Goal: Task Accomplishment & Management: Complete application form

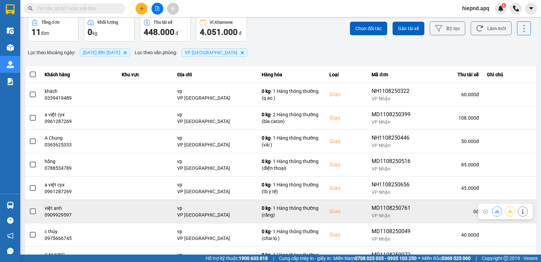
scroll to position [36, 0]
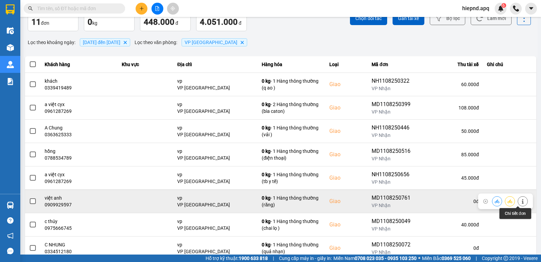
click at [521, 200] on icon at bounding box center [523, 201] width 5 height 5
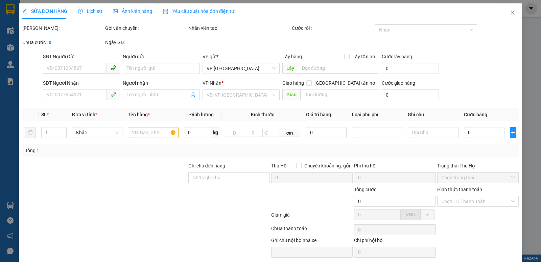
click at [462, 196] on div "Hình thức thanh toán" at bounding box center [479, 190] width 82 height 10
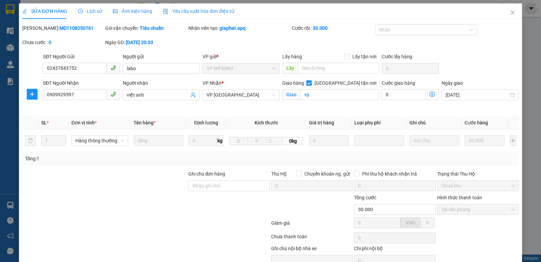
type input "02437843752"
type input "labo"
type input "0909929597"
type input "việt anh"
checkbox input "true"
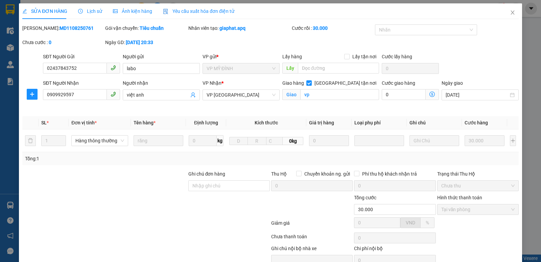
type input "vp"
type input "30.000"
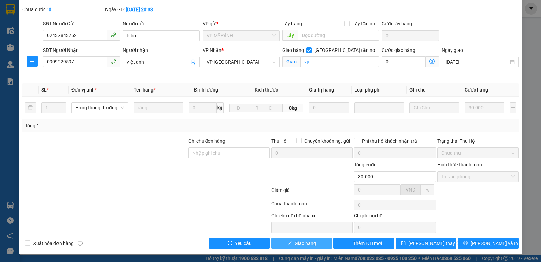
click at [307, 241] on span "Giao hàng" at bounding box center [306, 242] width 22 height 7
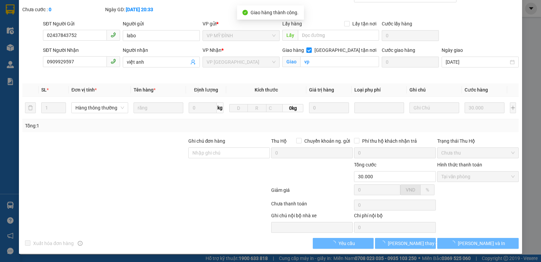
scroll to position [0, 0]
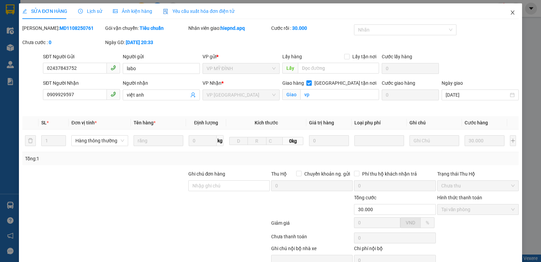
click at [510, 13] on icon "close" at bounding box center [512, 12] width 5 height 5
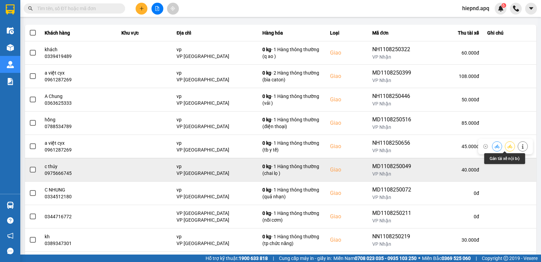
scroll to position [34, 0]
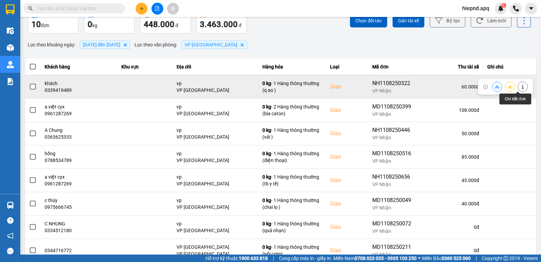
click at [521, 86] on icon at bounding box center [523, 86] width 5 height 5
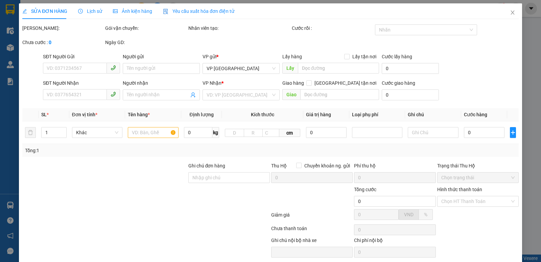
click at [471, 200] on div "SỬA ĐƠN HÀNG Lịch sử Ảnh kiện hàng Yêu cầu xuất hóa đơn điện tử Total Paid Fee …" at bounding box center [270, 131] width 541 height 262
type input "0934567228"
type input "ngọc"
type input "0339419489"
type input "khách"
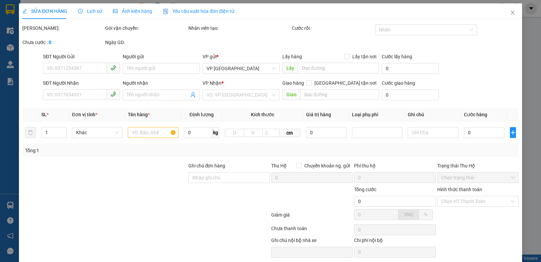
checkbox input "true"
type input "vp"
type input "60.000"
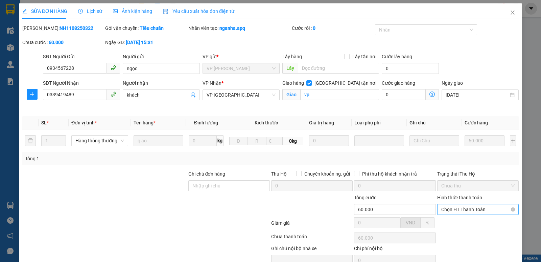
click at [465, 207] on span "Chọn HT Thanh Toán" at bounding box center [478, 209] width 73 height 10
click at [462, 223] on div "Tại văn phòng" at bounding box center [474, 222] width 73 height 7
type input "0"
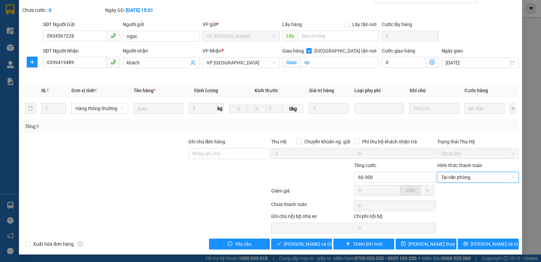
scroll to position [33, 0]
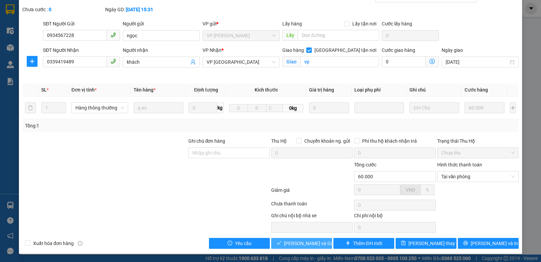
click at [303, 244] on span "[PERSON_NAME] và Giao hàng" at bounding box center [316, 242] width 65 height 7
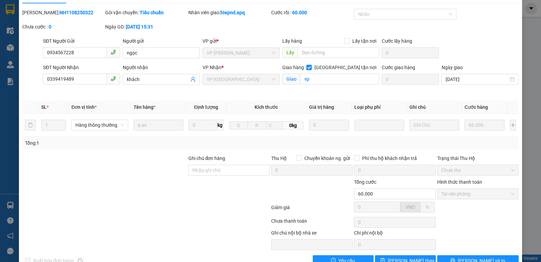
scroll to position [0, 0]
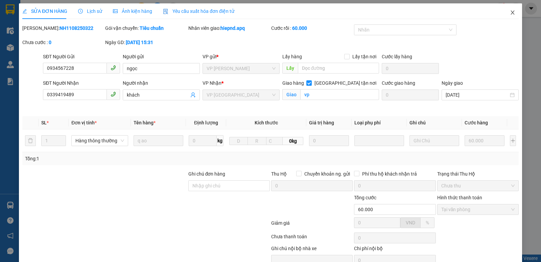
click at [510, 11] on icon "close" at bounding box center [512, 12] width 5 height 5
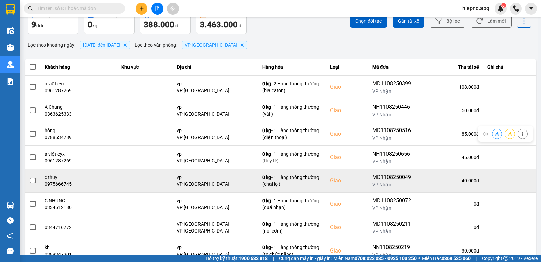
scroll to position [34, 0]
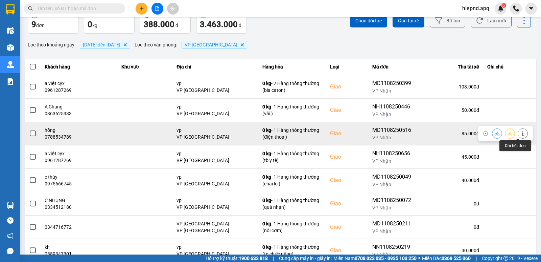
click at [521, 134] on icon at bounding box center [523, 133] width 5 height 5
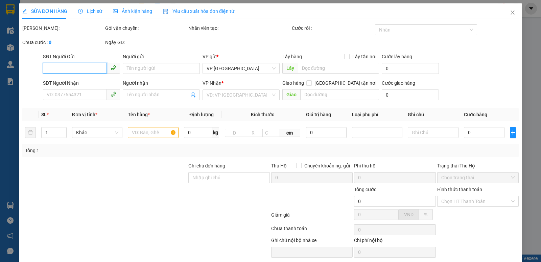
type input "0975556667"
type input "k"
type input "0788534789"
type input "hồng"
checkbox input "true"
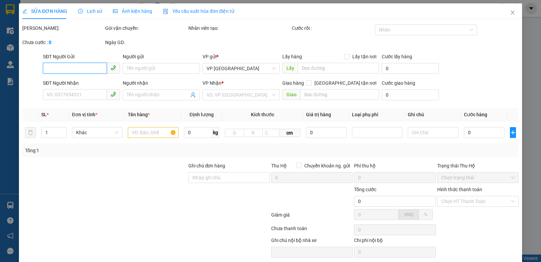
type input "vp"
type input "85.000"
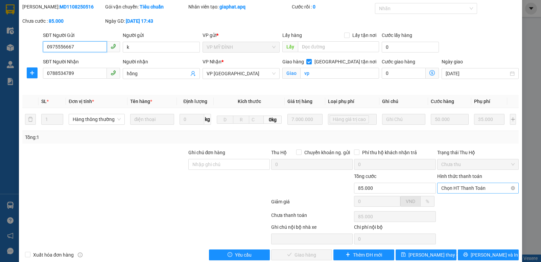
scroll to position [33, 0]
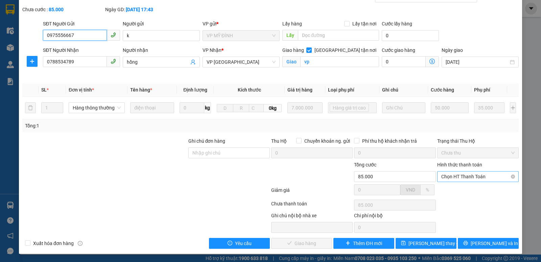
click at [487, 177] on span "Chọn HT Thanh Toán" at bounding box center [478, 176] width 73 height 10
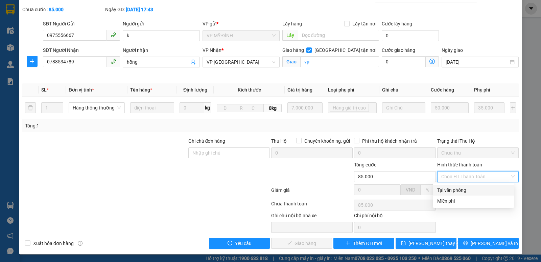
click at [468, 190] on div "Tại văn phòng" at bounding box center [474, 189] width 73 height 7
type input "0"
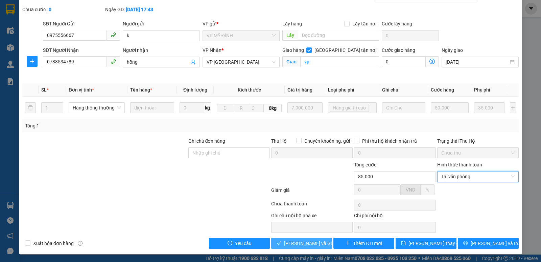
click at [300, 245] on span "[PERSON_NAME] và Giao hàng" at bounding box center [316, 242] width 65 height 7
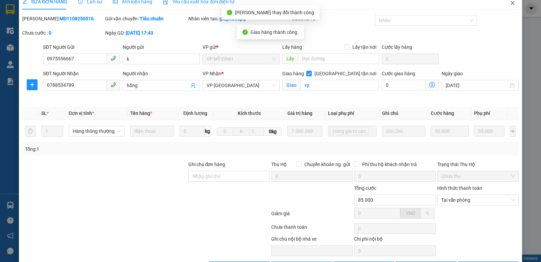
scroll to position [0, 0]
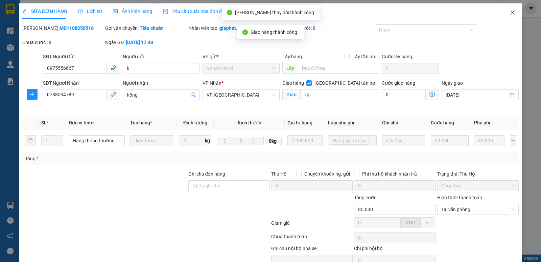
click at [507, 5] on span "Close" at bounding box center [513, 12] width 19 height 19
click at [511, 12] on icon "close" at bounding box center [513, 12] width 4 height 4
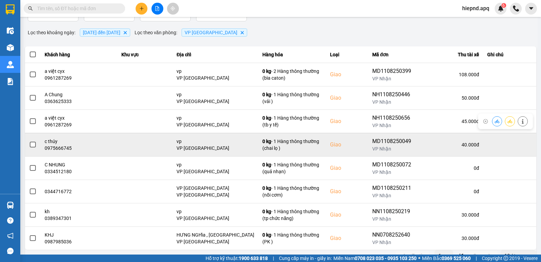
scroll to position [57, 0]
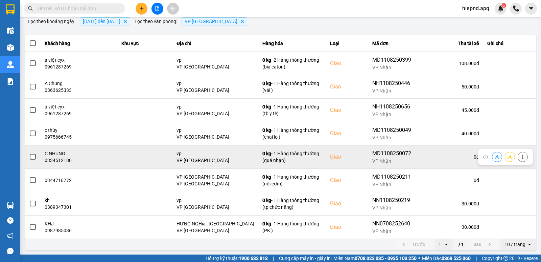
click at [521, 156] on icon at bounding box center [523, 156] width 5 height 5
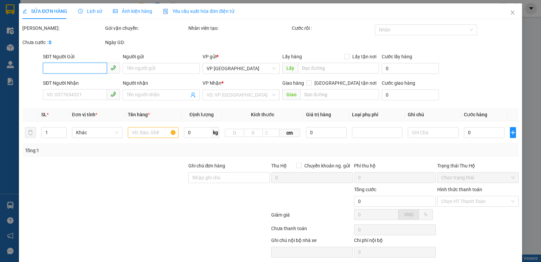
type input "0905050175"
type input "a tuấn"
type input "0334512180"
type input "C NHUNG"
checkbox input "true"
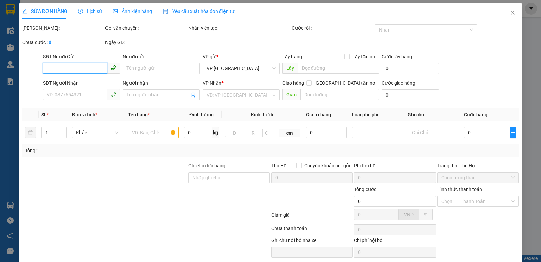
type input "vp"
type input "50.000"
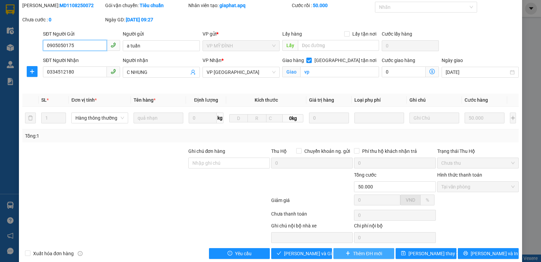
scroll to position [33, 0]
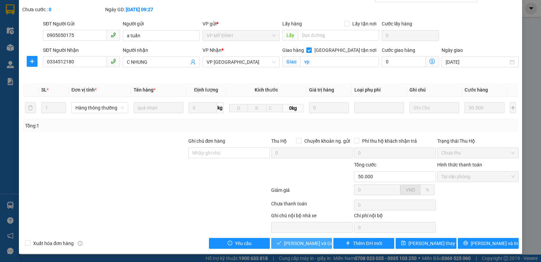
click at [298, 244] on span "[PERSON_NAME] và Giao hàng" at bounding box center [316, 242] width 65 height 7
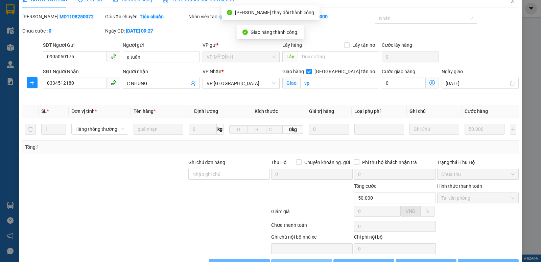
scroll to position [0, 0]
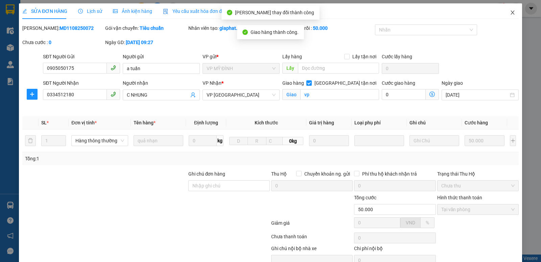
click at [510, 14] on icon "close" at bounding box center [512, 12] width 5 height 5
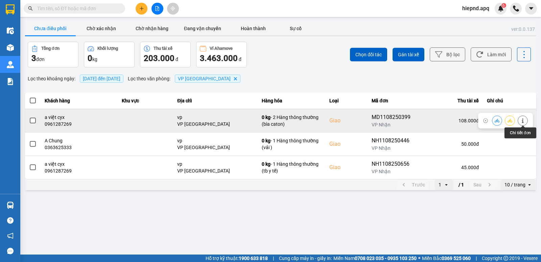
click at [522, 120] on icon at bounding box center [523, 120] width 5 height 5
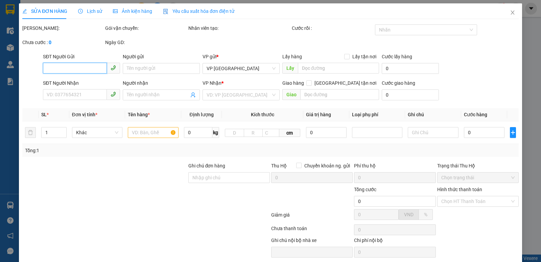
type input "0973836669"
type input "anh huynh"
type input "0961287269"
type input "a việt cyx"
checkbox input "true"
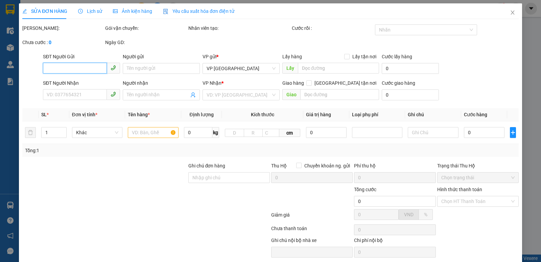
type input "vp"
type input "108.000"
type input "10"
type input "108.000"
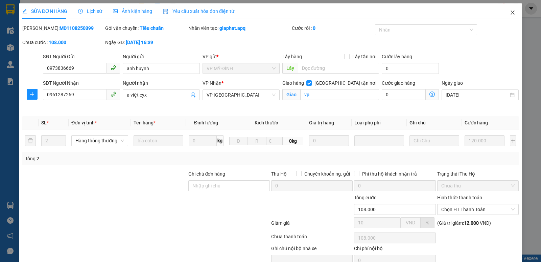
click at [510, 11] on icon "close" at bounding box center [512, 12] width 5 height 5
